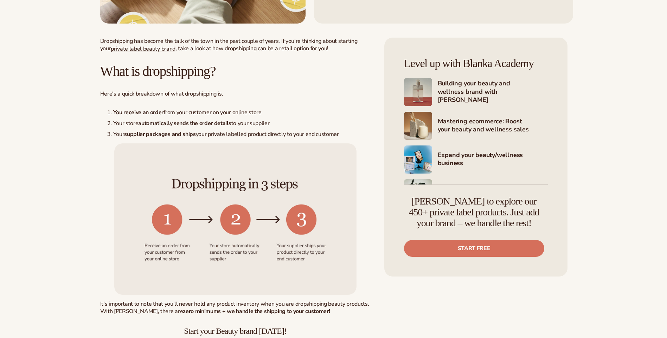
scroll to position [316, 0]
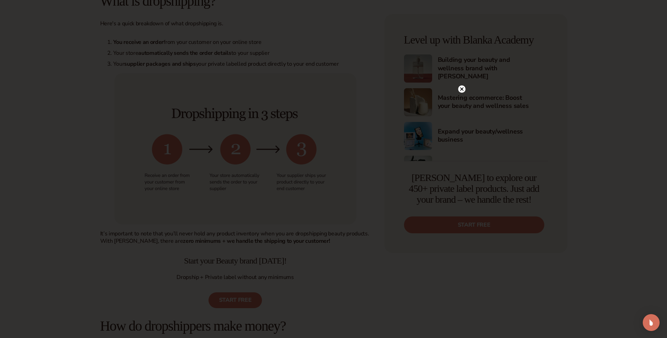
click at [464, 86] on icon at bounding box center [461, 88] width 7 height 7
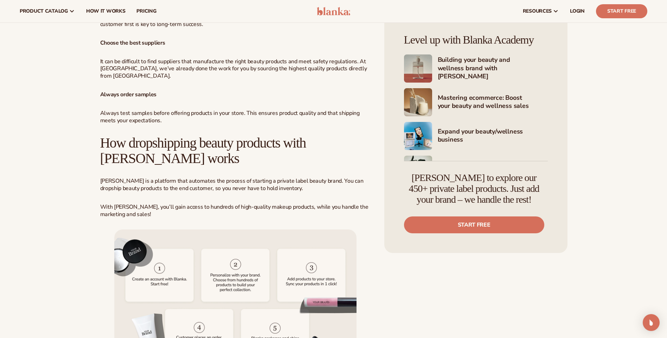
scroll to position [1336, 0]
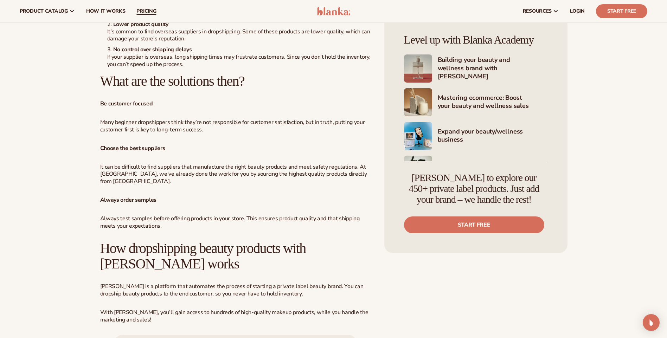
click at [133, 9] on link "pricing" at bounding box center [146, 11] width 31 height 22
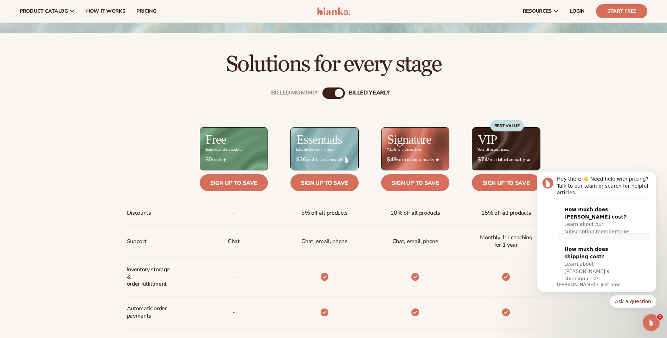
click at [340, 92] on div "billed Yearly" at bounding box center [339, 93] width 8 height 8
click at [334, 93] on div "Billed Monthly billed Yearly" at bounding box center [333, 93] width 22 height 11
click at [339, 93] on div "billed Yearly" at bounding box center [339, 93] width 8 height 8
click at [337, 92] on div "billed Yearly" at bounding box center [339, 93] width 8 height 8
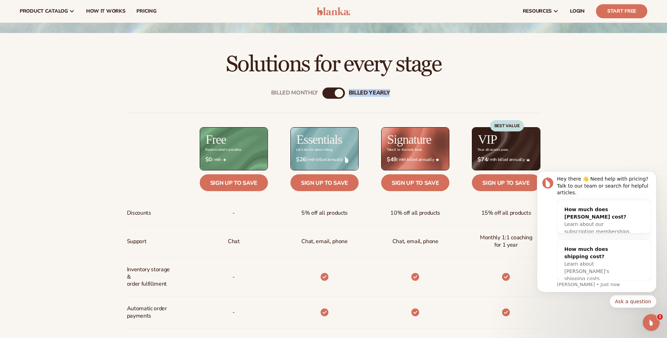
click at [337, 92] on div "billed Yearly" at bounding box center [339, 93] width 8 height 8
drag, startPoint x: 337, startPoint y: 92, endPoint x: 307, endPoint y: 93, distance: 30.3
click at [313, 92] on div "Billed Monthly" at bounding box center [294, 93] width 47 height 7
click at [307, 94] on div "Billed Monthly" at bounding box center [294, 93] width 47 height 7
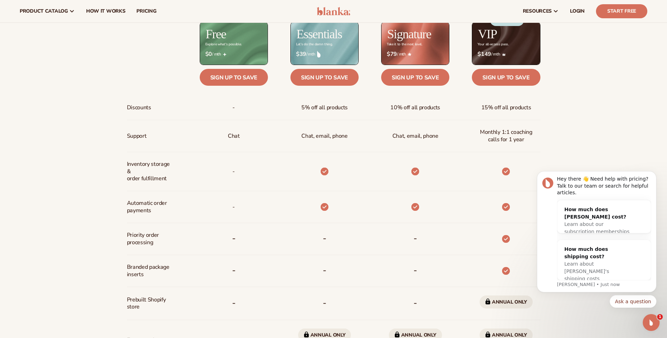
scroll to position [206, 0]
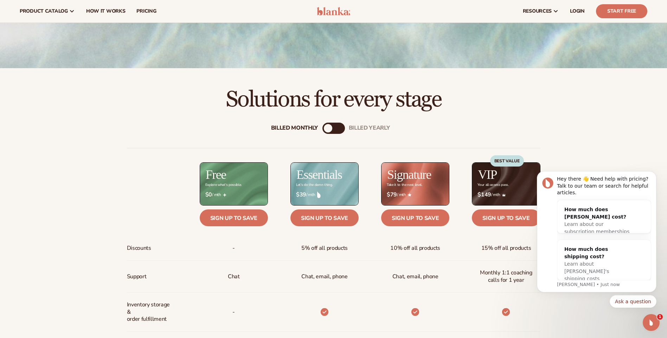
click at [334, 128] on div "Billed Monthly billed Yearly" at bounding box center [333, 128] width 22 height 11
click at [361, 127] on div "billed Yearly" at bounding box center [369, 128] width 41 height 7
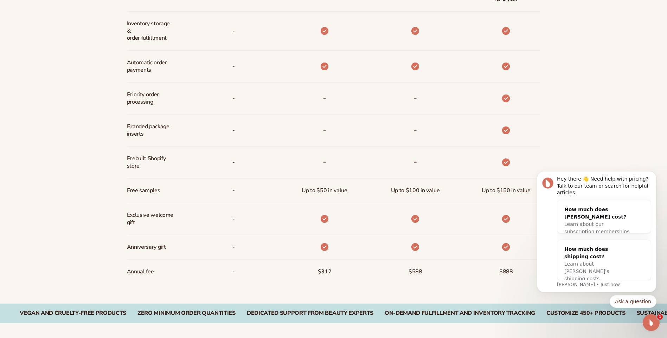
scroll to position [347, 0]
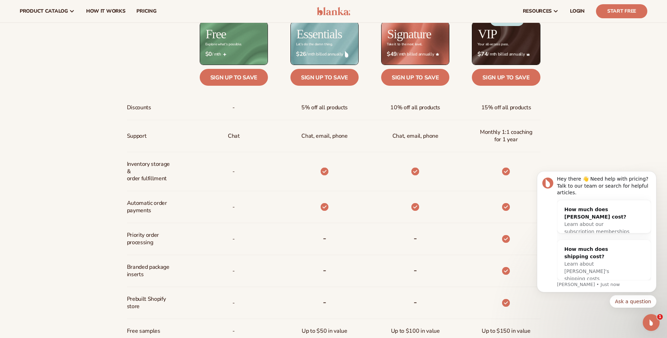
click at [568, 133] on div "Billed Monthly billed Yearly Billed Monthly billed Yearly Discounts Support Inv…" at bounding box center [333, 208] width 667 height 474
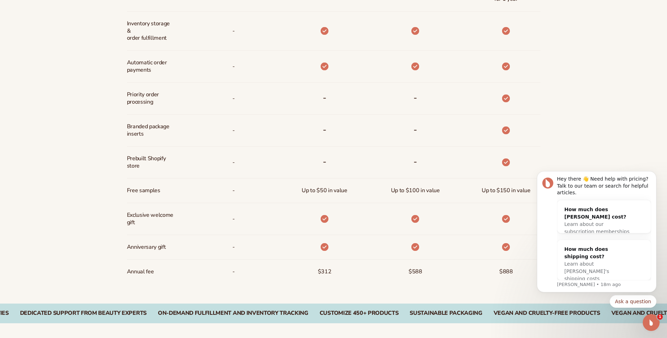
scroll to position [558, 0]
